Goal: Task Accomplishment & Management: Use online tool/utility

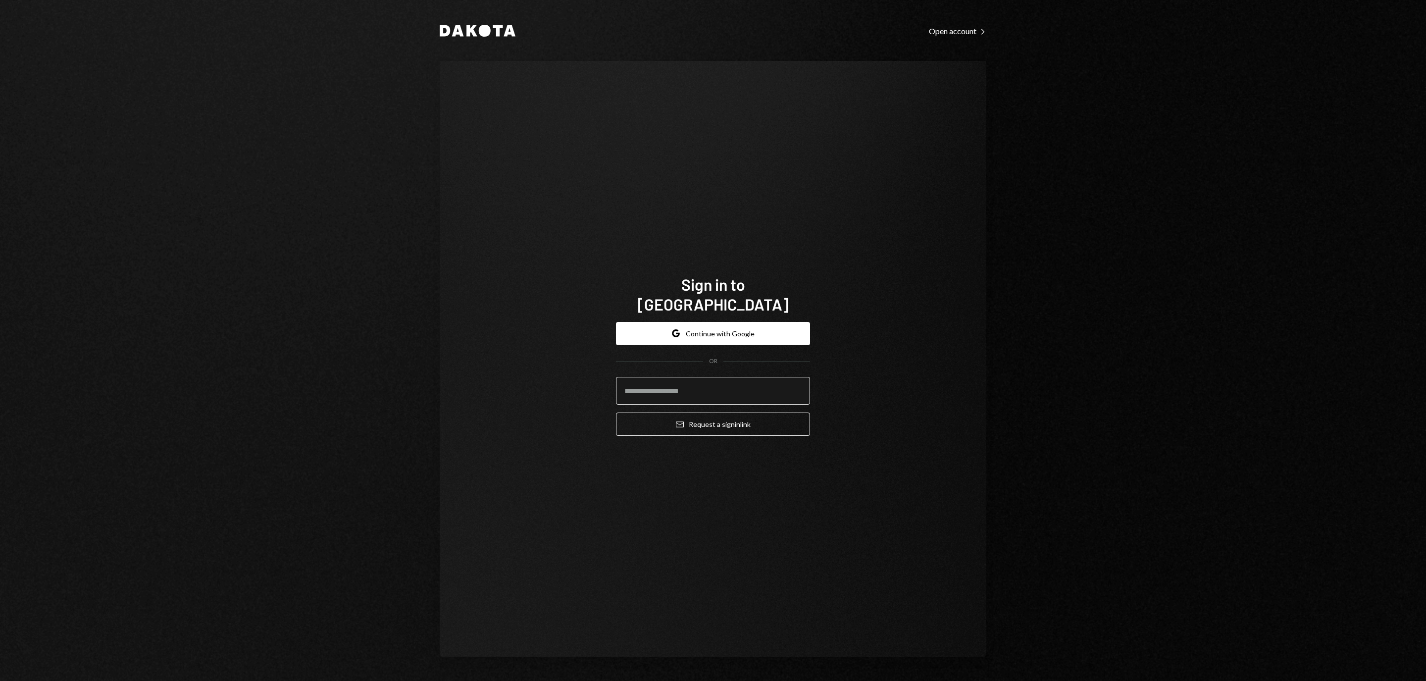
click at [740, 377] on input "email" at bounding box center [713, 391] width 194 height 28
click at [740, 338] on form "Google Continue with Google OR Email Request a sign in link" at bounding box center [713, 379] width 194 height 114
click at [740, 329] on button "Google Continue with Google" at bounding box center [713, 333] width 194 height 23
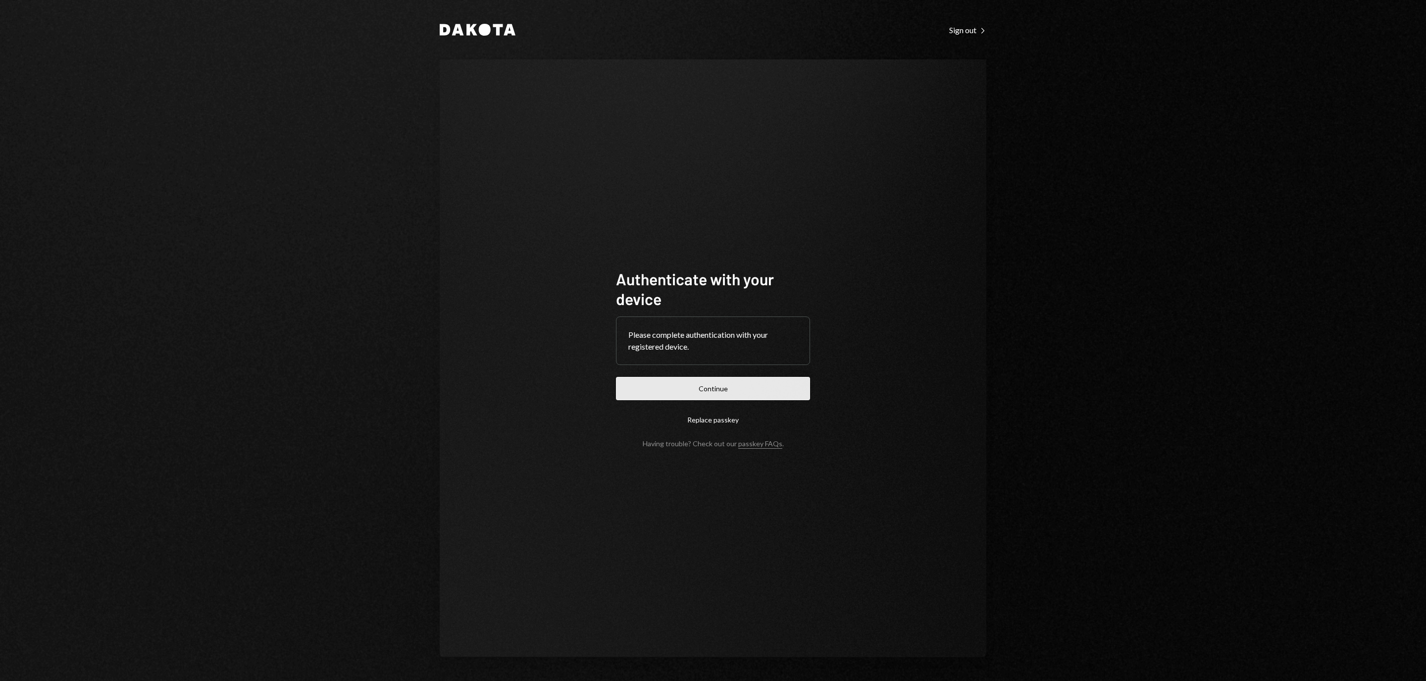
click at [684, 390] on button "Continue" at bounding box center [713, 388] width 194 height 23
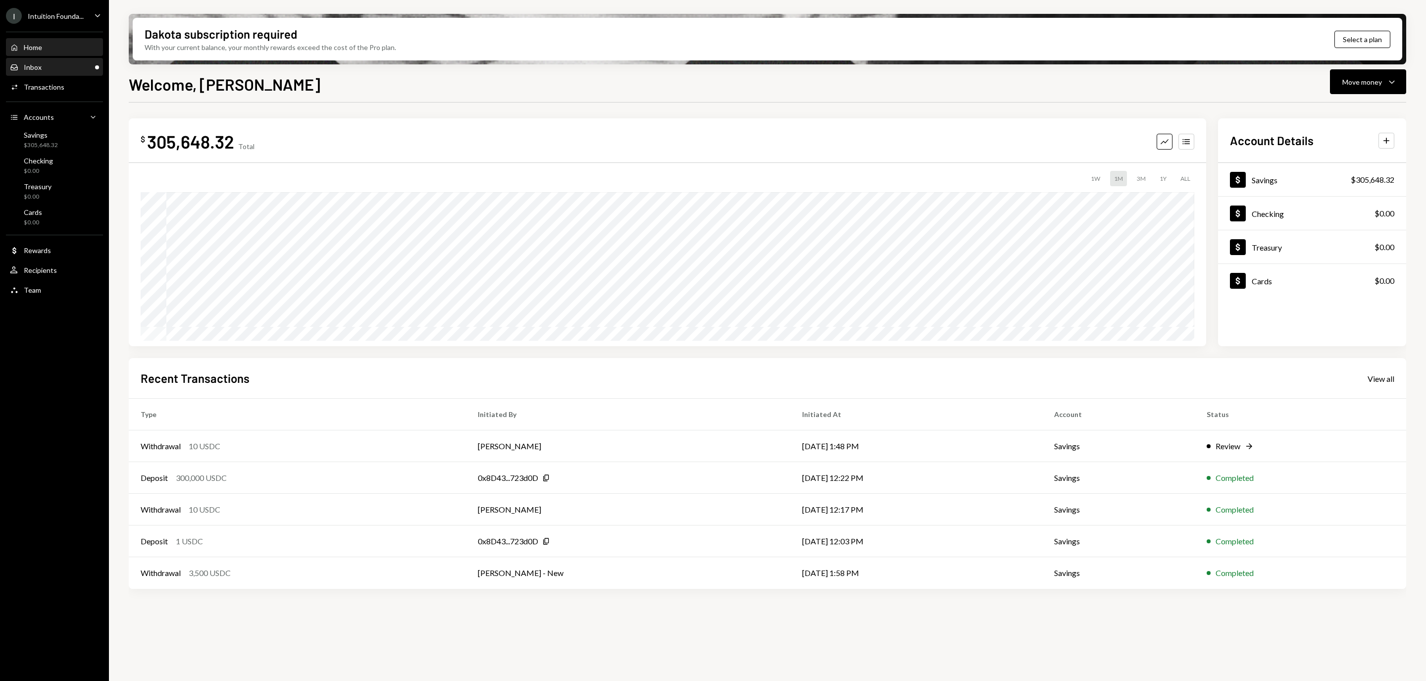
click at [67, 63] on div "Inbox Inbox" at bounding box center [54, 67] width 89 height 9
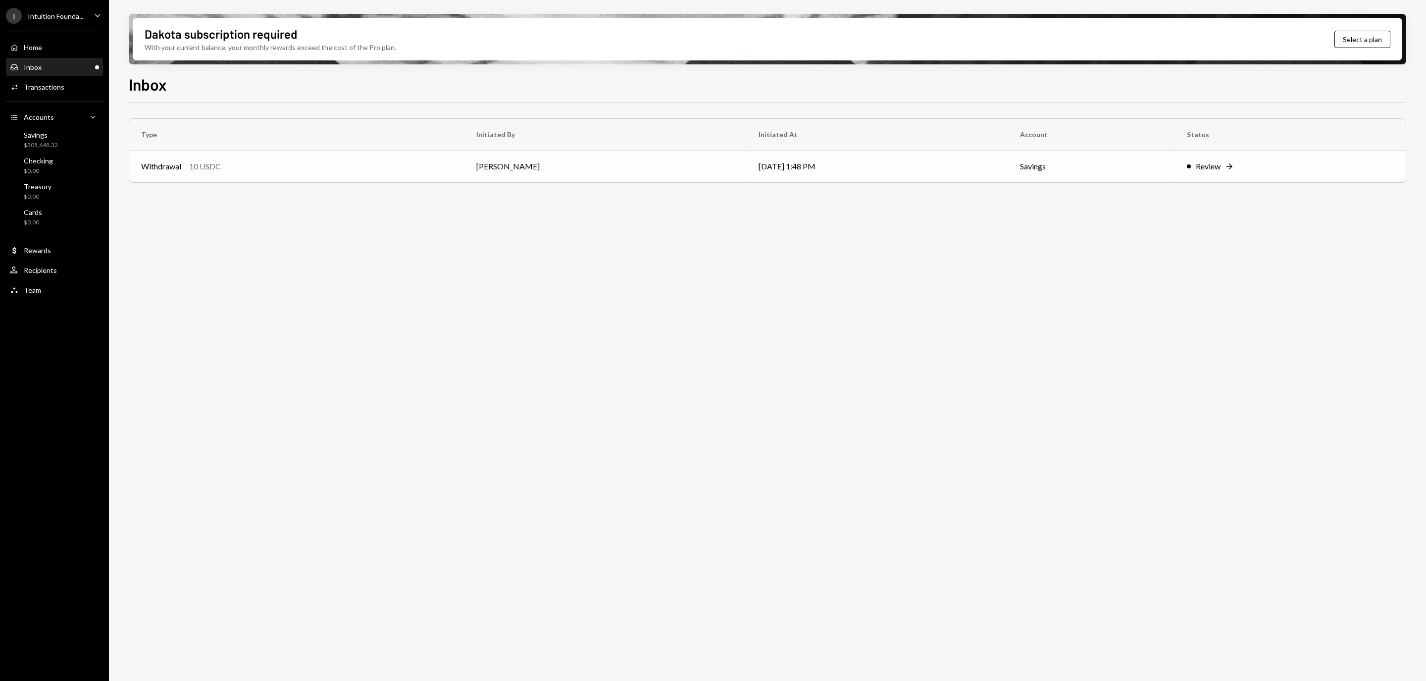
click at [1164, 174] on td "Savings" at bounding box center [1091, 167] width 167 height 32
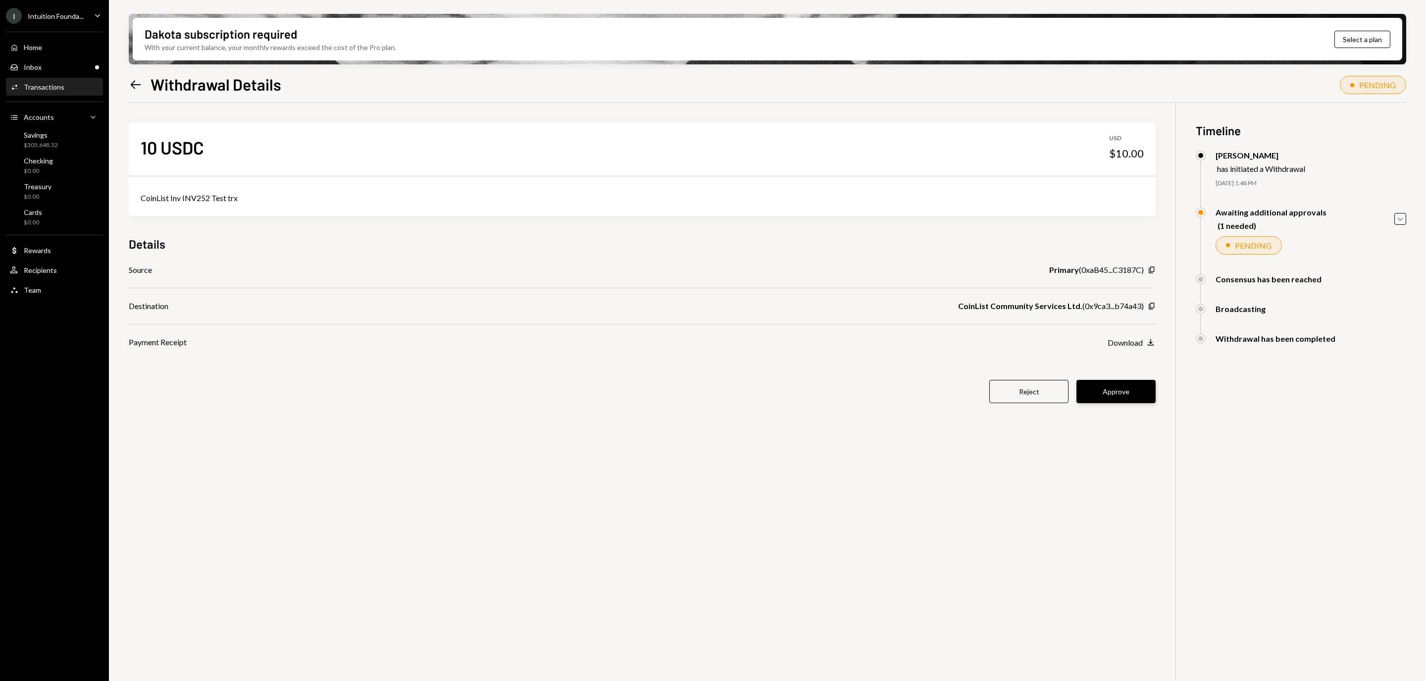
click at [1122, 389] on button "Approve" at bounding box center [1115, 391] width 79 height 23
